Goal: Information Seeking & Learning: Learn about a topic

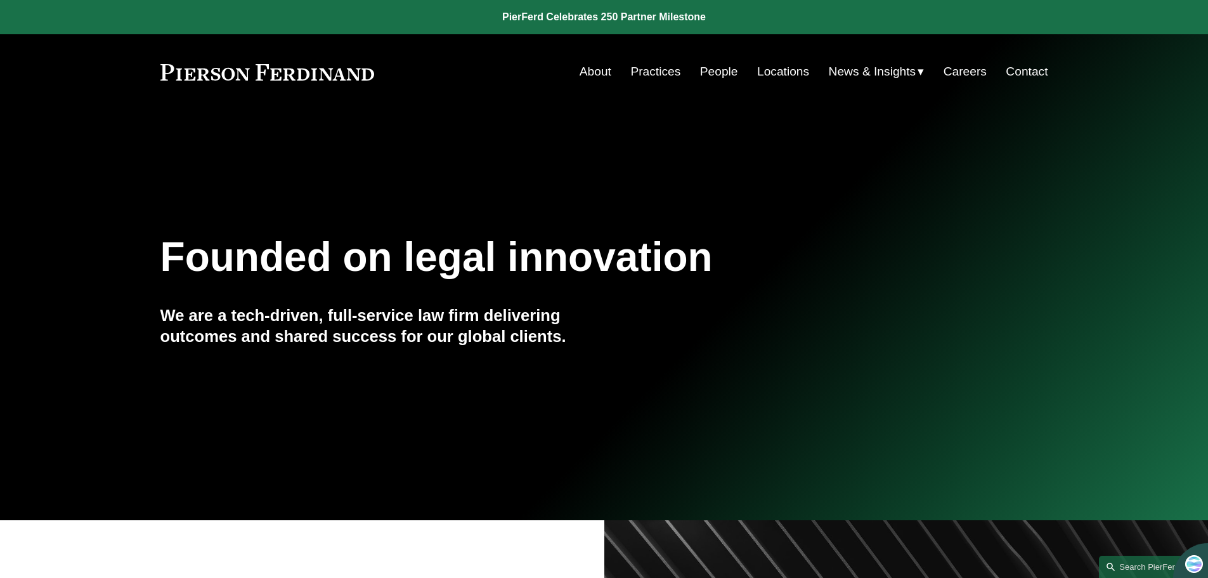
click at [721, 75] on link "People" at bounding box center [719, 72] width 38 height 24
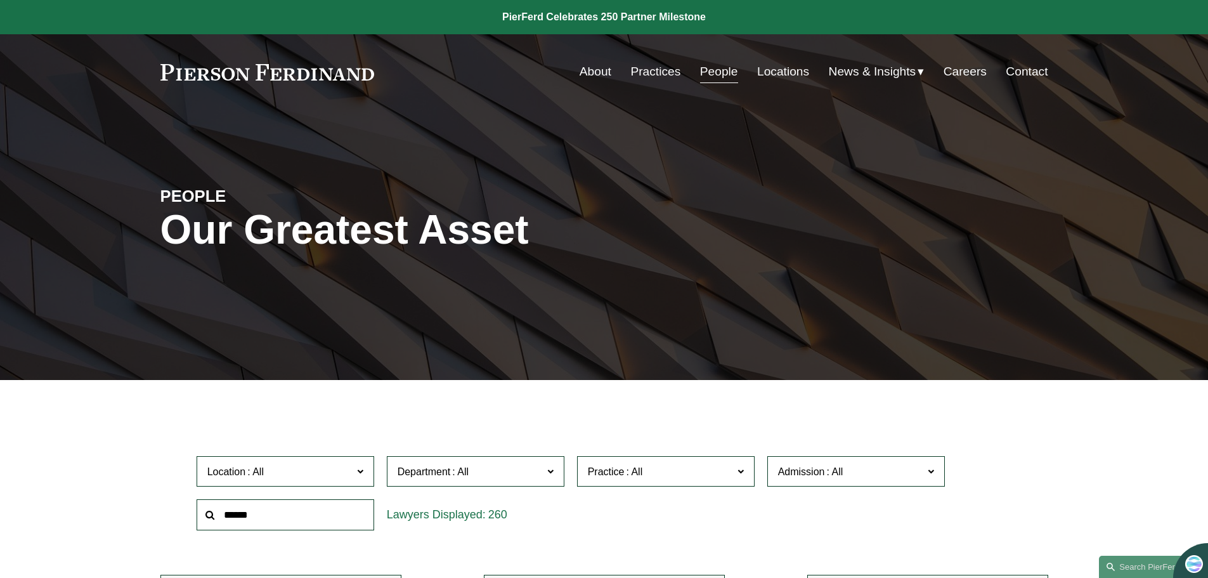
click at [293, 516] on input "text" at bounding box center [286, 514] width 178 height 31
type input "*"
type input "*******"
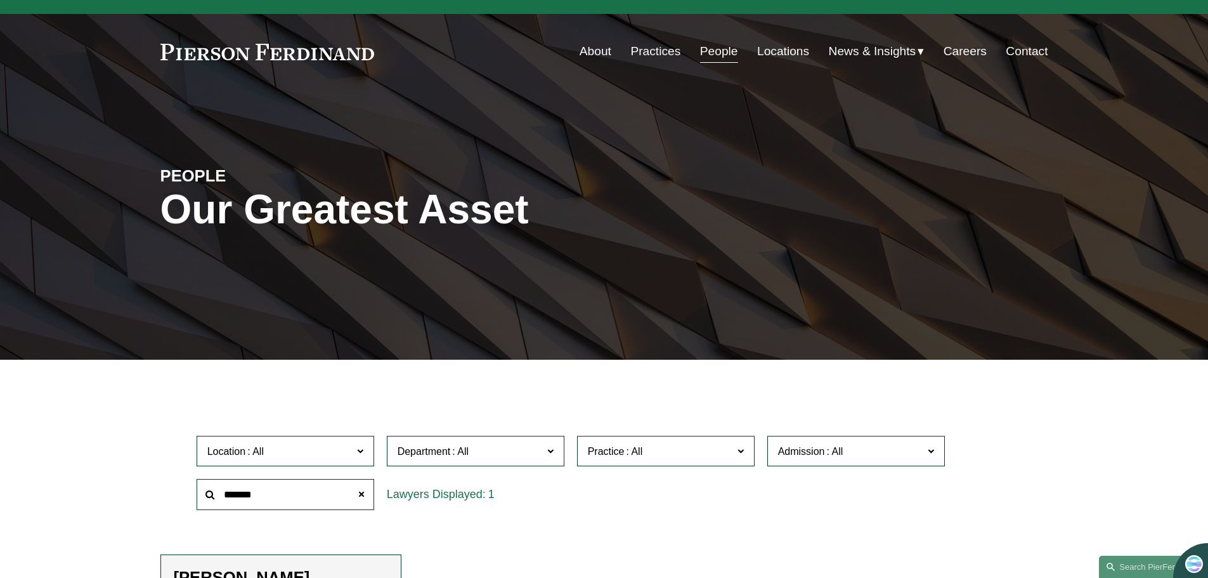
scroll to position [254, 0]
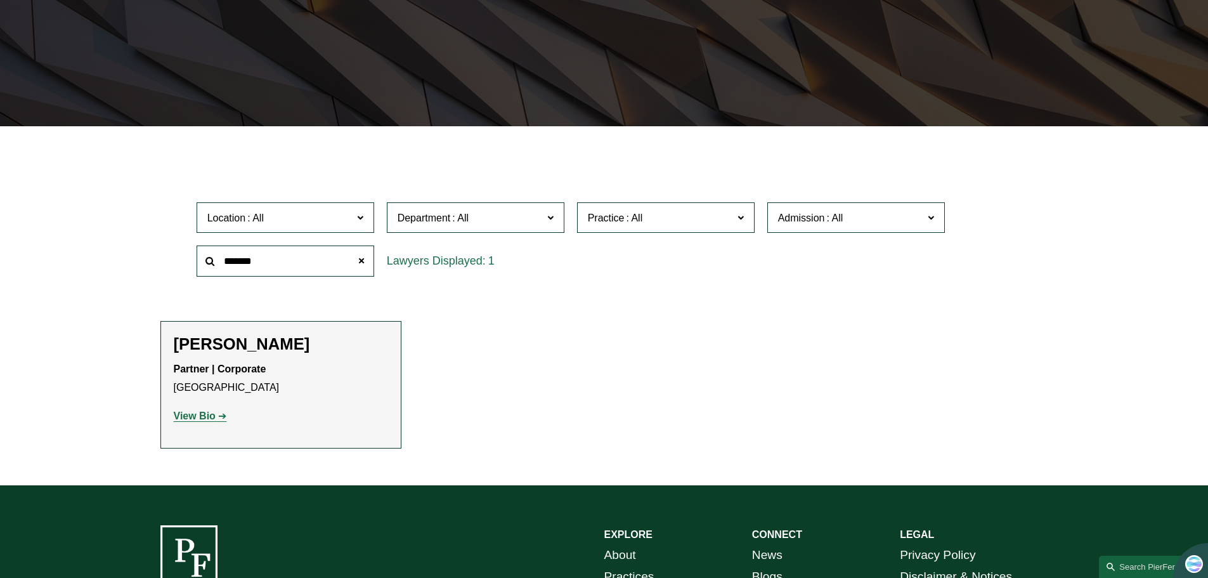
click at [204, 414] on strong "View Bio" at bounding box center [195, 415] width 42 height 11
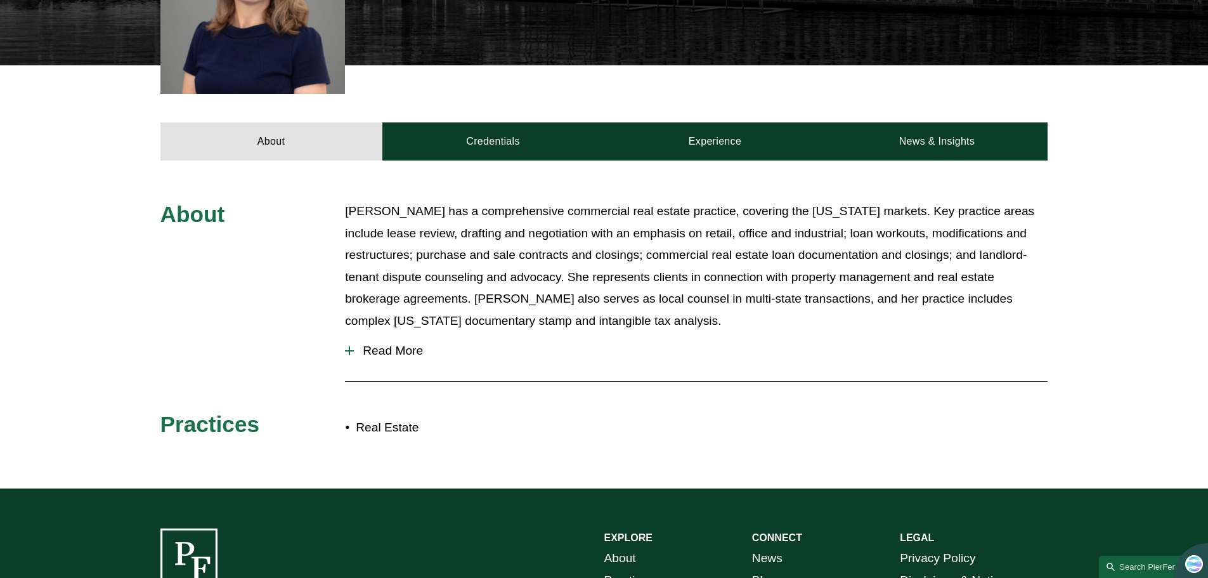
scroll to position [444, 0]
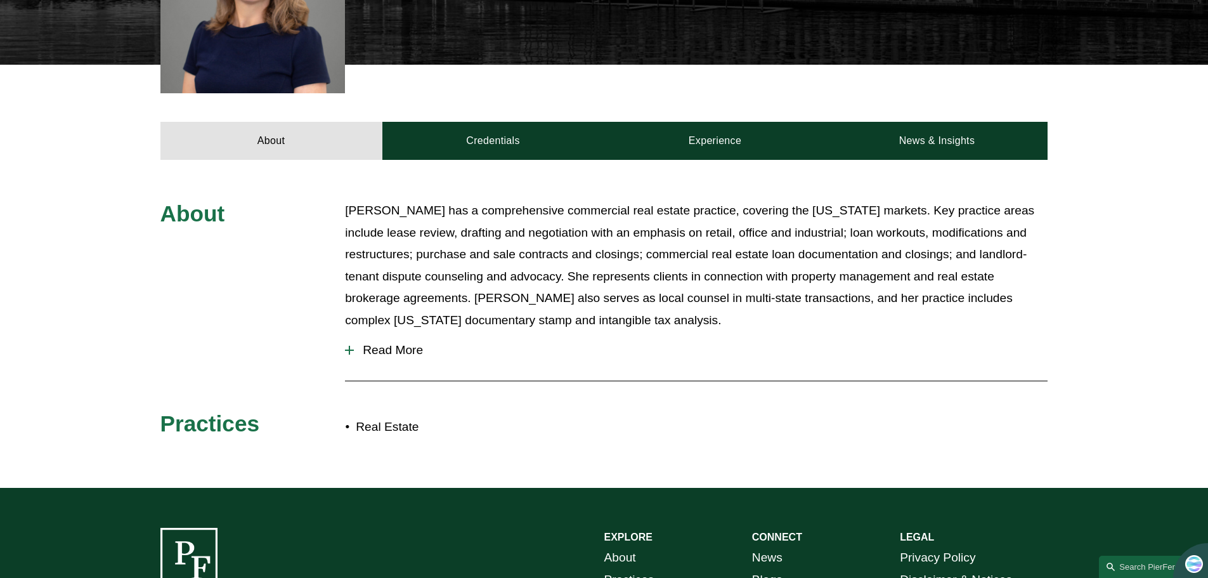
click at [348, 349] on div at bounding box center [349, 350] width 9 height 9
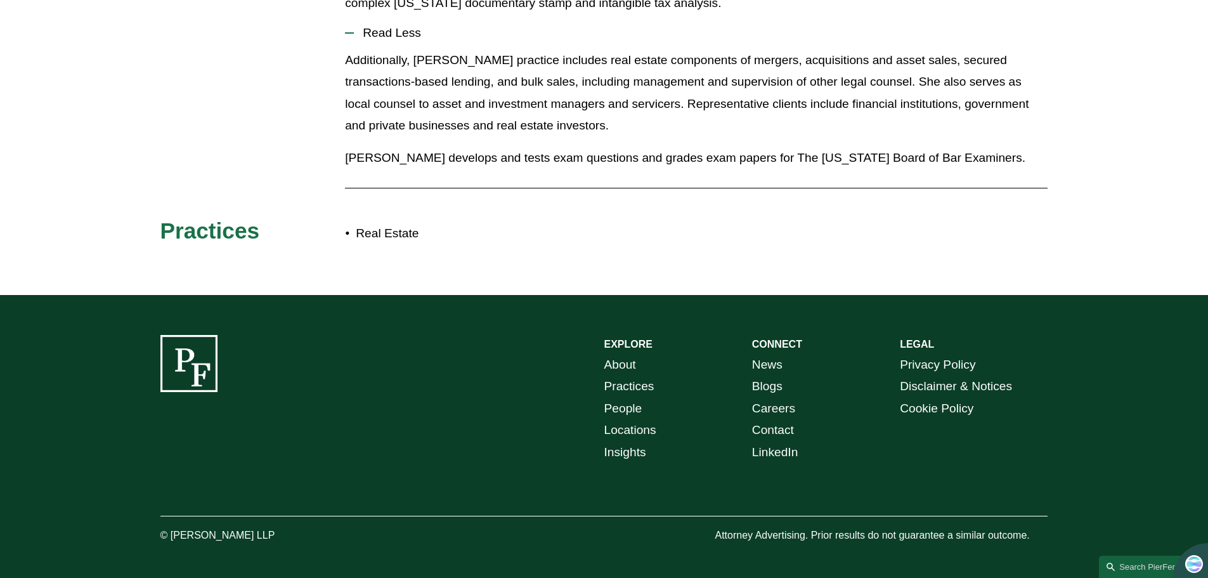
scroll to position [317, 0]
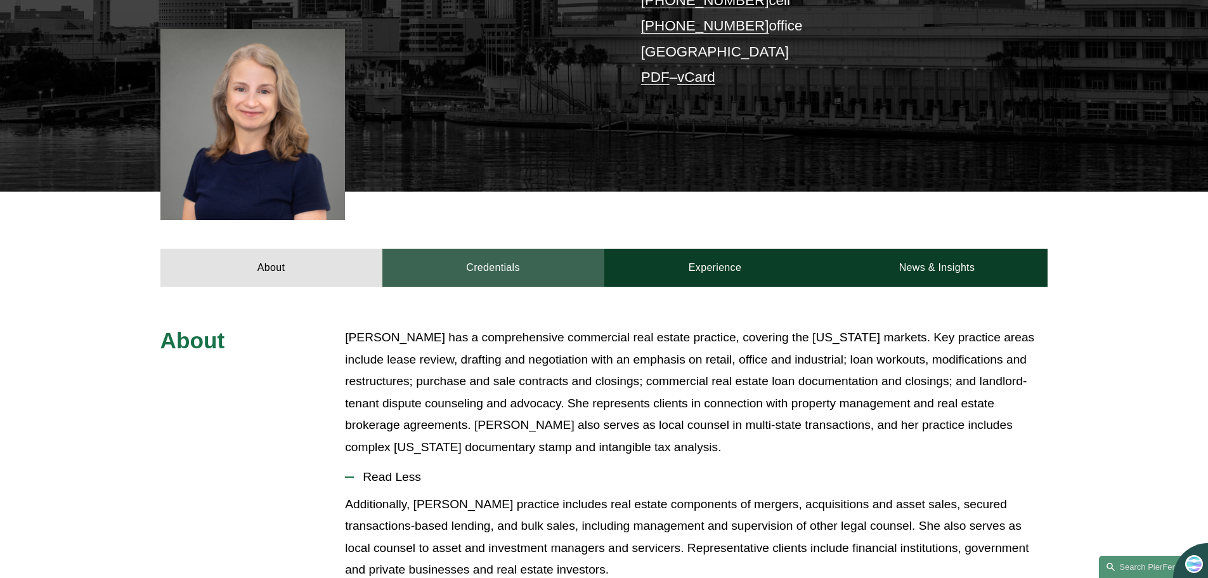
click at [499, 270] on link "Credentials" at bounding box center [493, 268] width 222 height 38
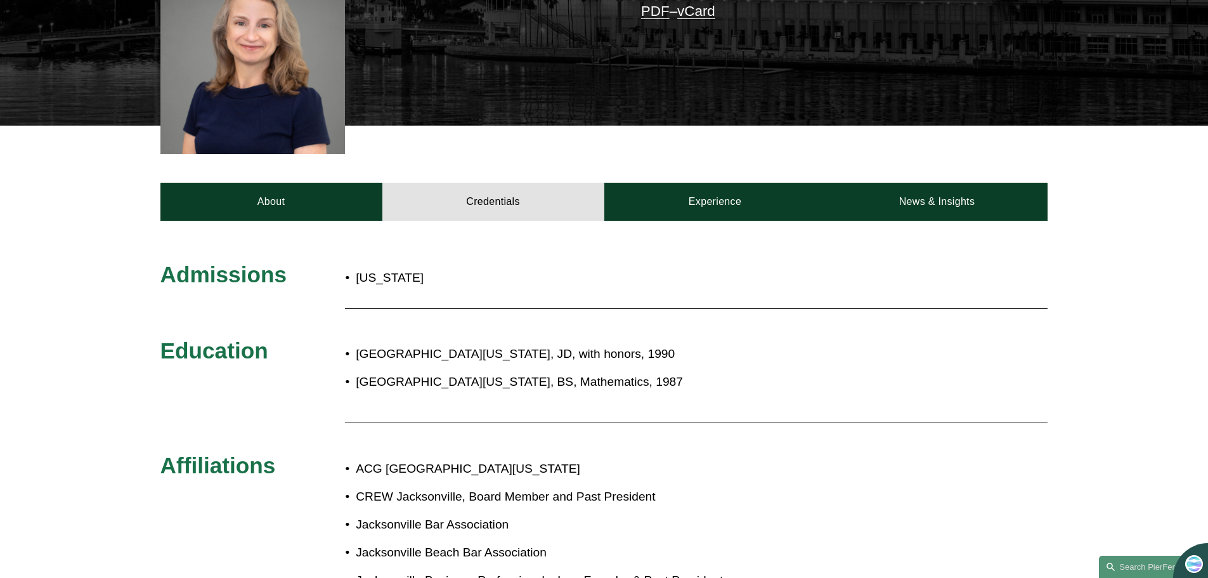
scroll to position [380, 0]
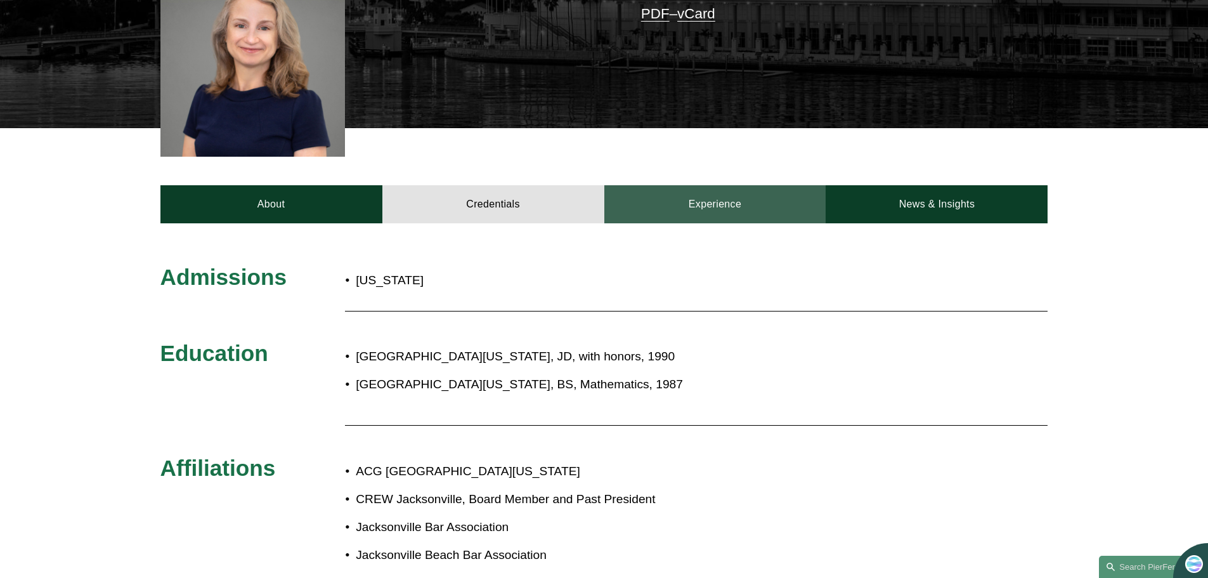
click at [717, 204] on link "Experience" at bounding box center [715, 204] width 222 height 38
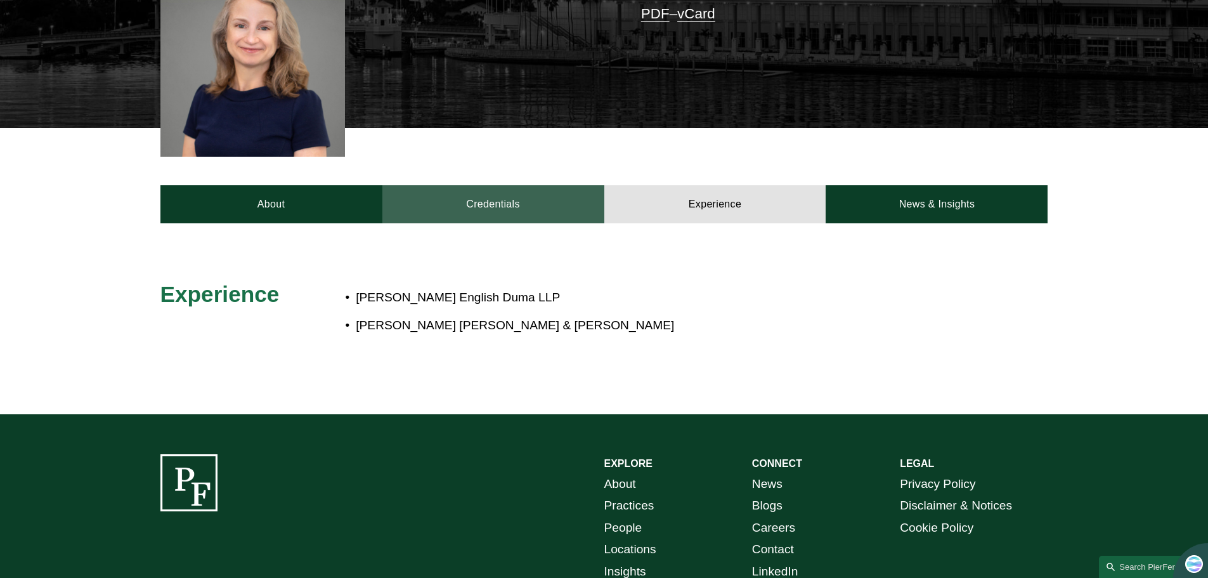
click at [510, 210] on link "Credentials" at bounding box center [493, 204] width 222 height 38
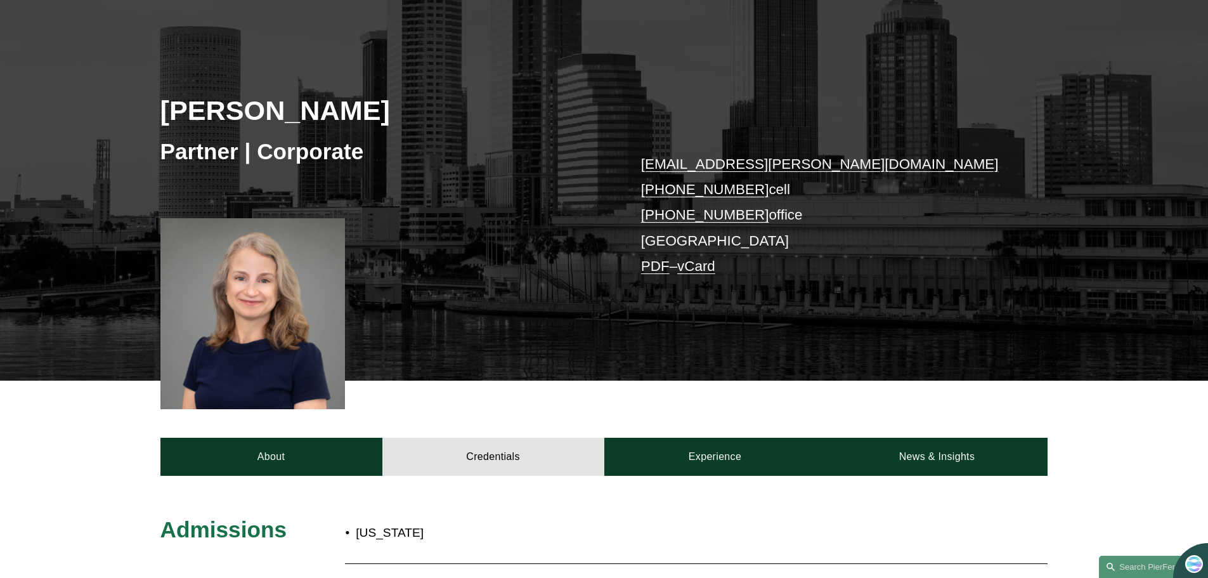
scroll to position [0, 0]
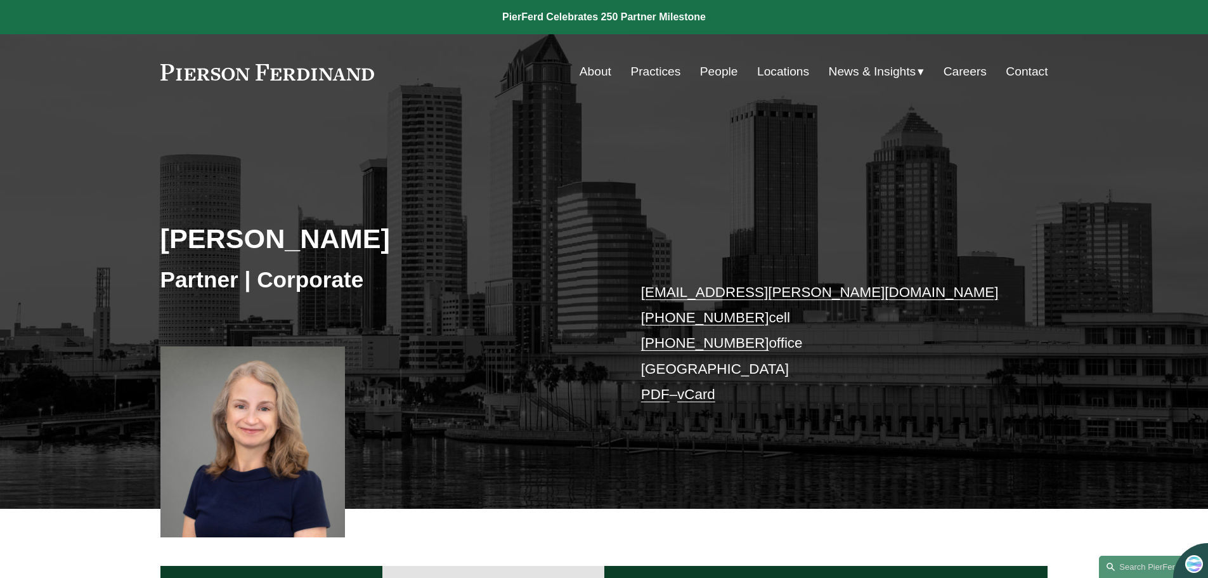
click at [708, 70] on link "People" at bounding box center [719, 72] width 38 height 24
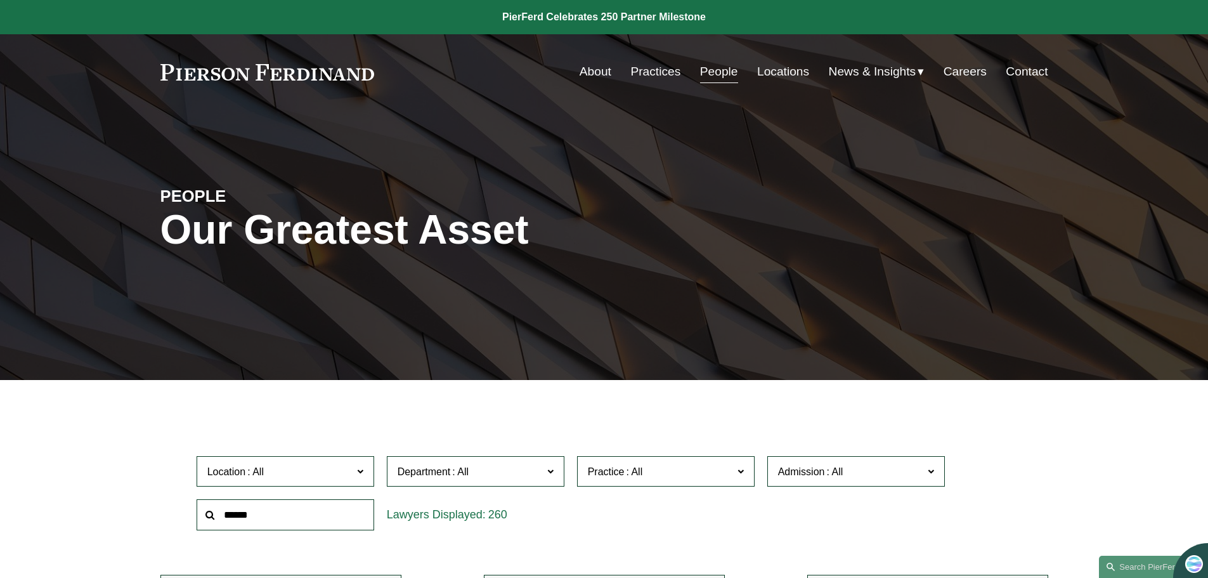
click at [298, 526] on input "text" at bounding box center [286, 514] width 178 height 31
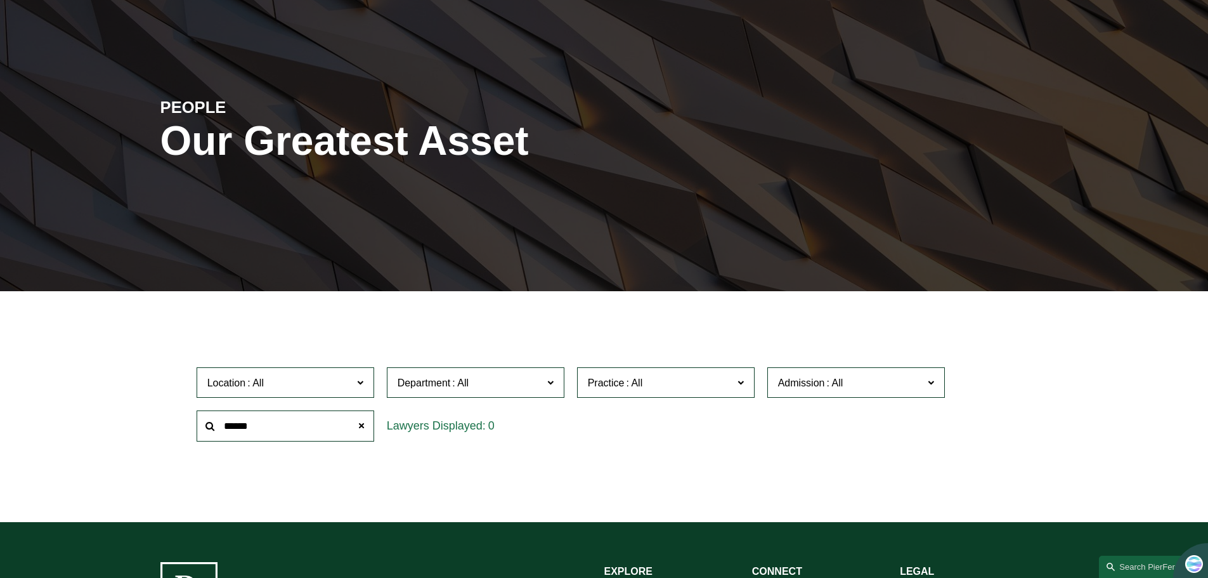
scroll to position [324, 0]
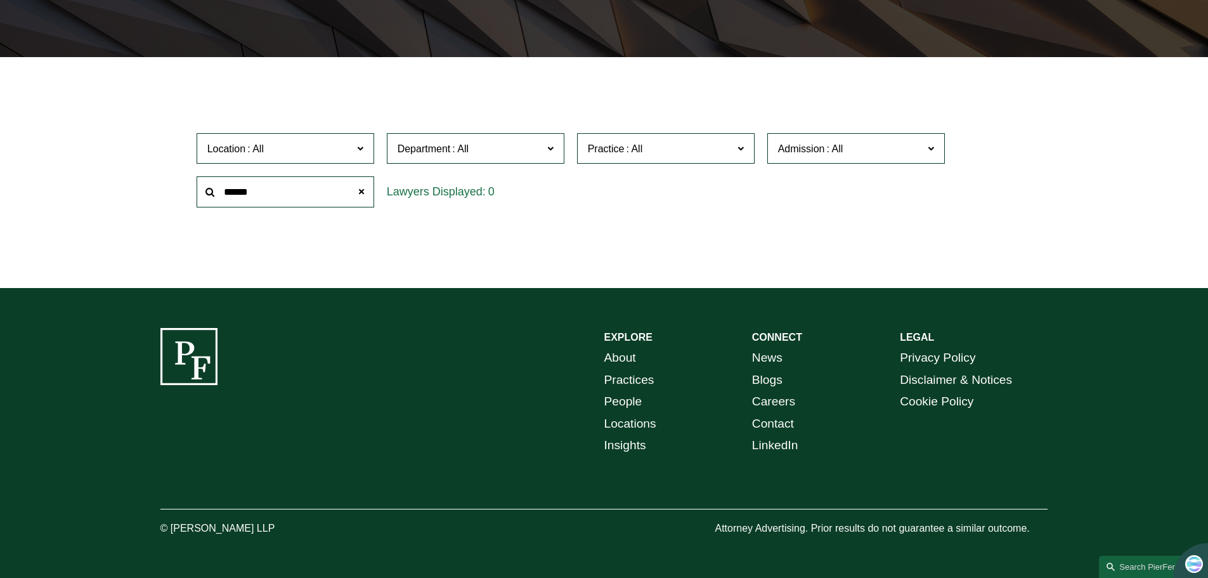
drag, startPoint x: 292, startPoint y: 193, endPoint x: 121, endPoint y: 194, distance: 171.2
click at [121, 194] on div "Filter Location All Atlanta Austin Boston Charlotte Chicago Cincinnati Clevelan…" at bounding box center [604, 183] width 1208 height 212
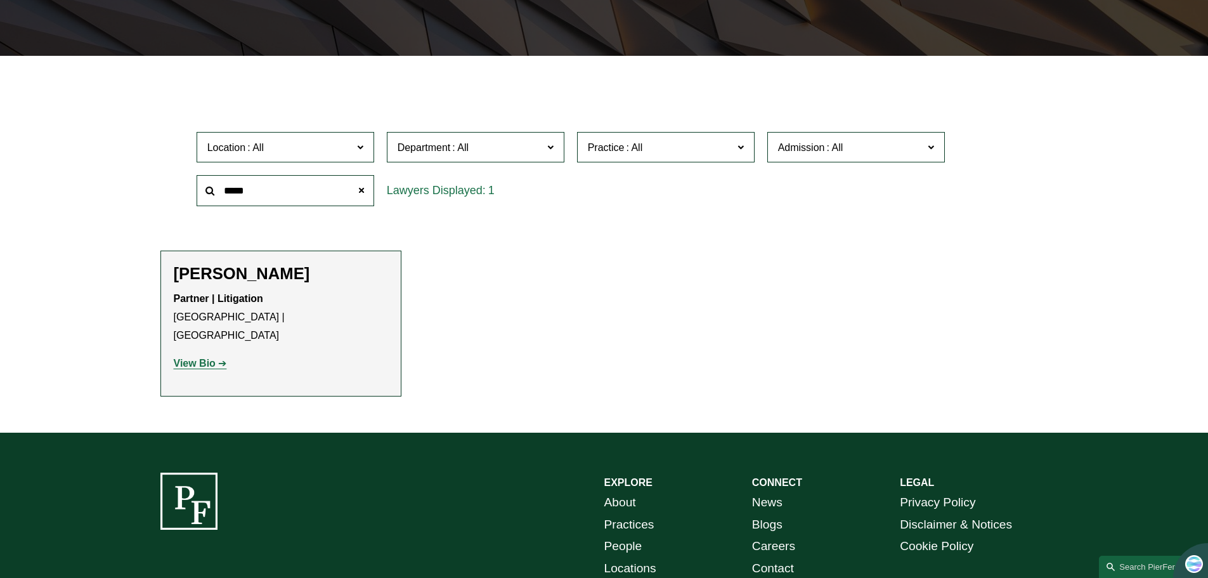
type input "*****"
click at [197, 358] on strong "View Bio" at bounding box center [195, 363] width 42 height 11
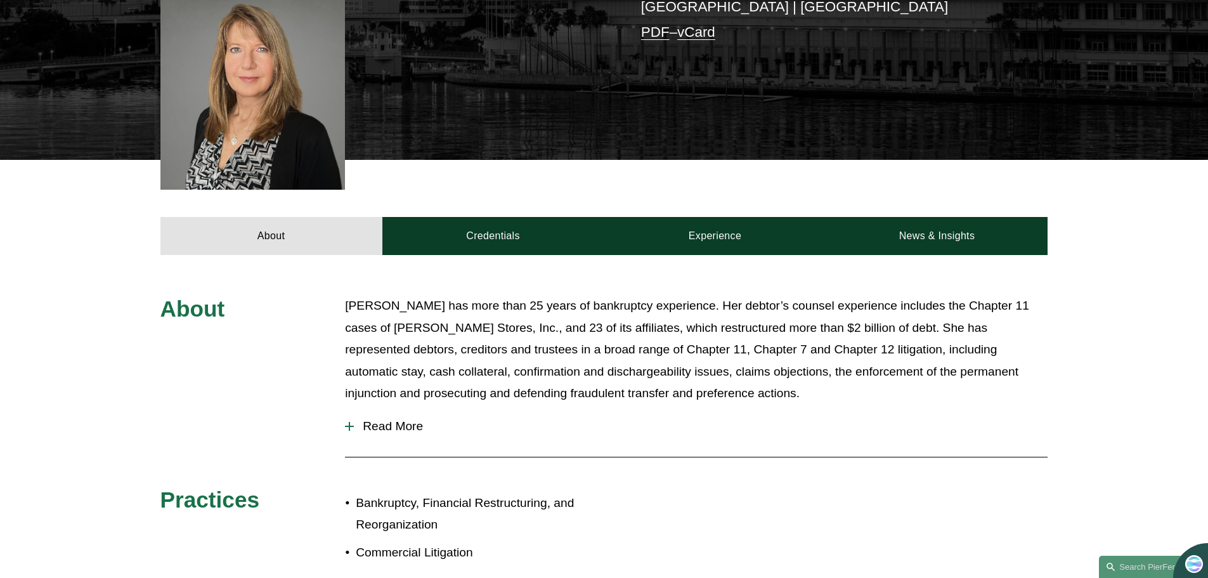
scroll to position [380, 0]
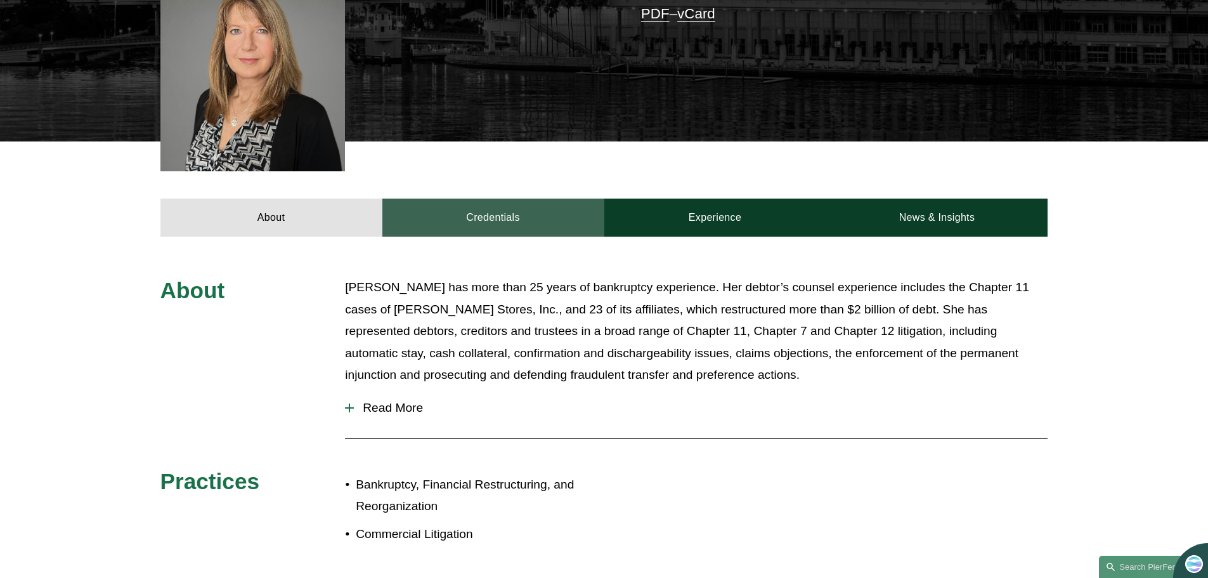
click at [481, 204] on link "Credentials" at bounding box center [493, 217] width 222 height 38
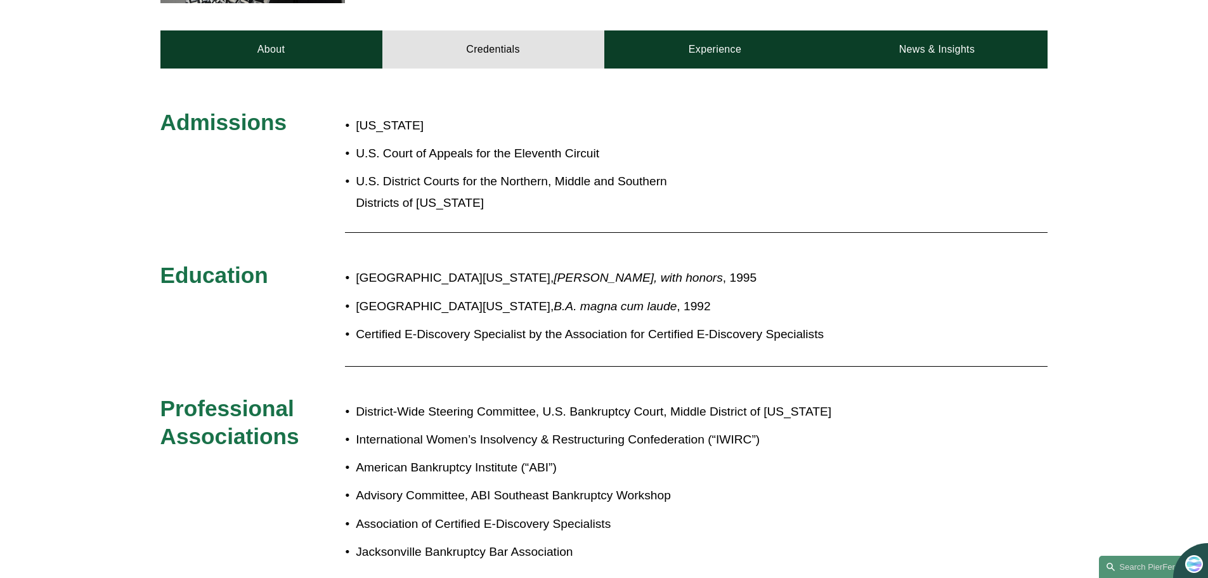
scroll to position [571, 0]
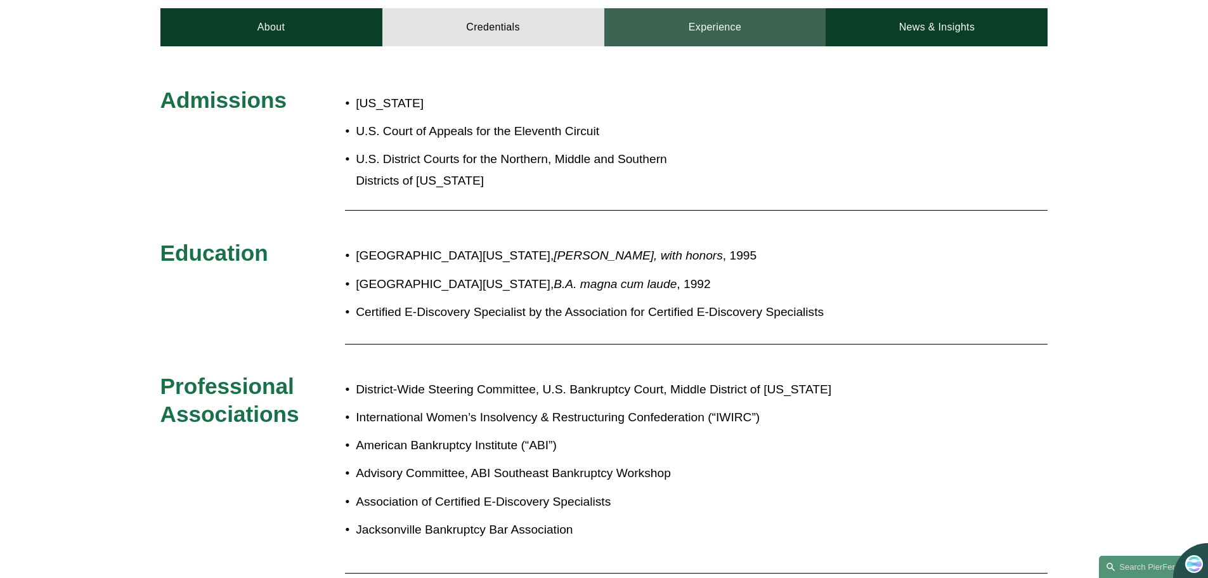
click at [703, 18] on link "Experience" at bounding box center [715, 27] width 222 height 38
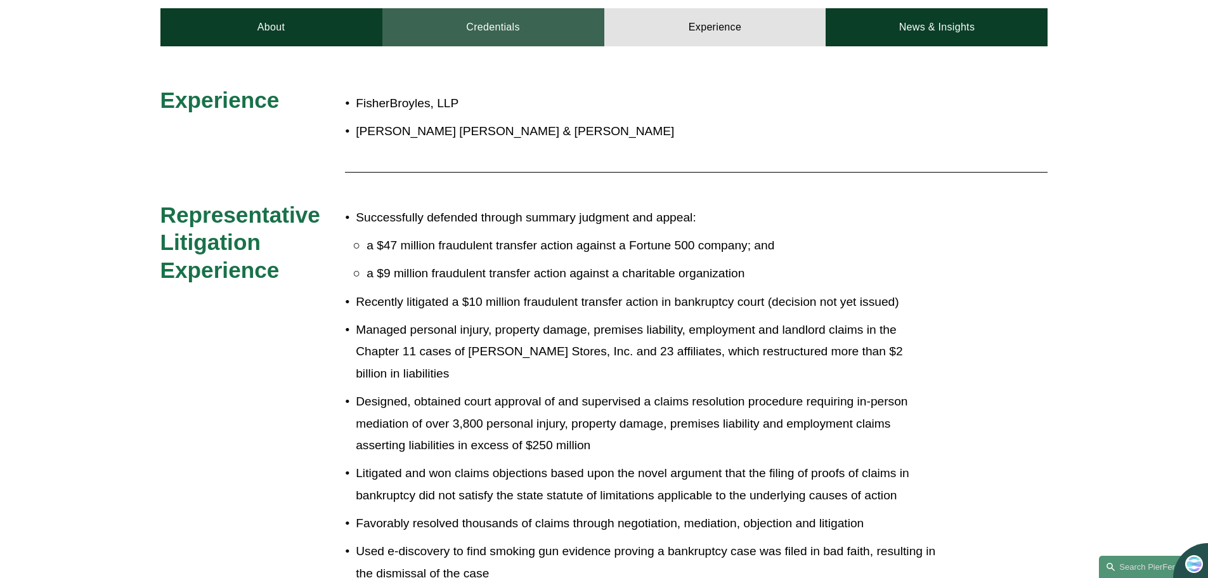
click at [478, 19] on link "Credentials" at bounding box center [493, 27] width 222 height 38
